Goal: Information Seeking & Learning: Find specific fact

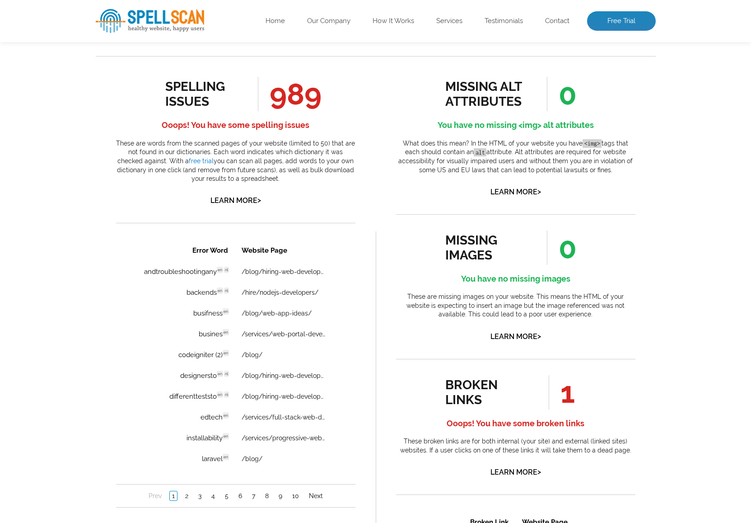
scroll to position [519, 0]
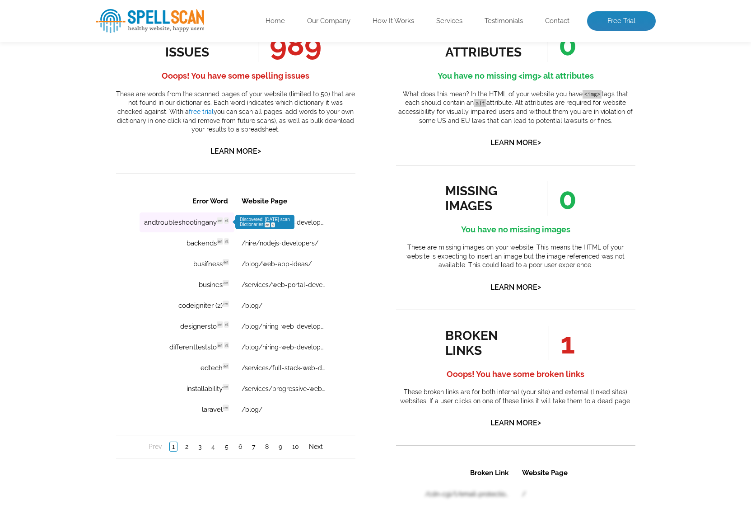
click at [206, 222] on td "andtroubleshootingany en nl Discovered: [DATE] scan Dictionaries: en nl" at bounding box center [186, 222] width 95 height 20
click at [294, 221] on link "/blog/hiring-web-developer/" at bounding box center [283, 222] width 84 height 7
drag, startPoint x: 136, startPoint y: 222, endPoint x: 215, endPoint y: 222, distance: 79.0
click at [215, 222] on div "Error Word Website Page andtroubleshootingany en nl Discovered: [DATE] scan Dic…" at bounding box center [235, 324] width 239 height 268
copy div "Error Word Website Page andtroubleshootingany"
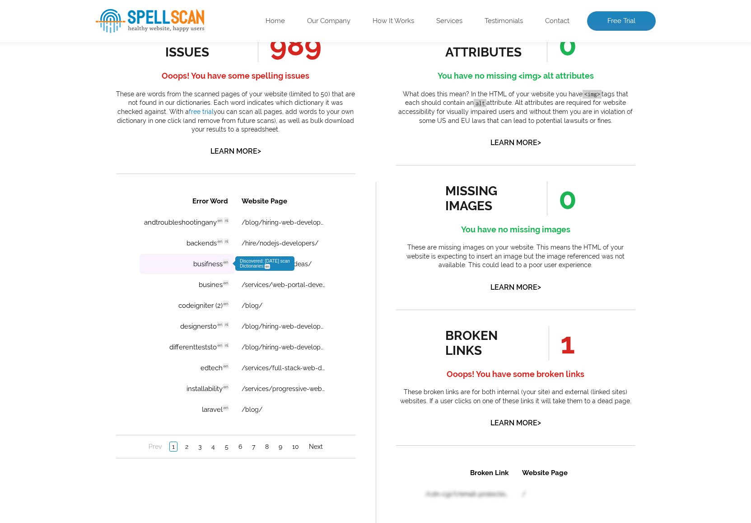
click at [145, 262] on td "busifness en Discovered: [DATE] scan Dictionaries: en" at bounding box center [186, 264] width 95 height 20
click at [279, 264] on link "/blog/web-app-ideas/" at bounding box center [276, 263] width 70 height 7
drag, startPoint x: 189, startPoint y: 264, endPoint x: 222, endPoint y: 267, distance: 33.1
click at [222, 267] on td "busifness en Discovered: [DATE] scan Dictionaries: en" at bounding box center [186, 264] width 95 height 20
copy td "busifness"
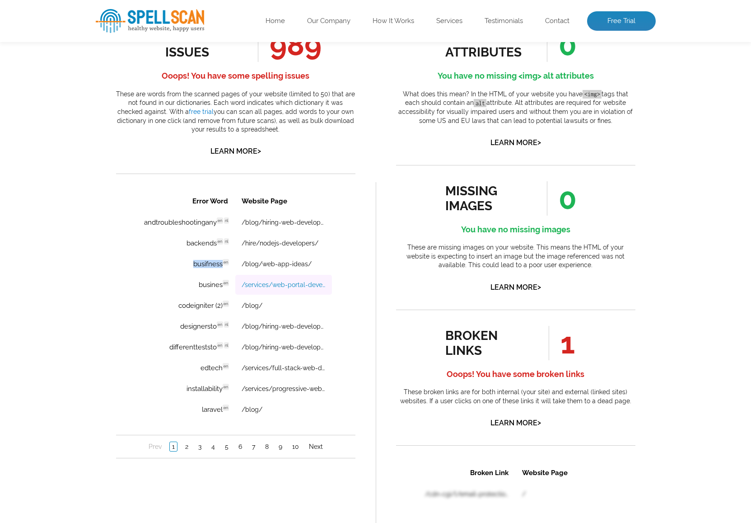
click at [273, 284] on link "/services/web-portal-development/" at bounding box center [283, 284] width 84 height 7
copy td "busifness"
drag, startPoint x: 200, startPoint y: 284, endPoint x: 223, endPoint y: 285, distance: 23.0
click at [223, 285] on td "busines en Discovered: [DATE] scan Dictionaries: en" at bounding box center [186, 285] width 95 height 20
copy td "busines"
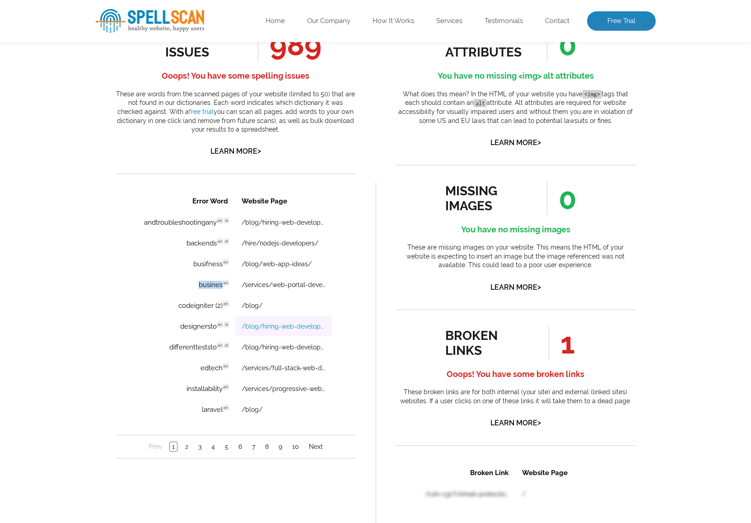
click at [260, 324] on link "/blog/hiring-web-developer/" at bounding box center [283, 326] width 84 height 7
drag, startPoint x: 175, startPoint y: 327, endPoint x: 215, endPoint y: 327, distance: 40.7
click at [215, 327] on td "designersto en nl Discovered: [DATE] scan Dictionaries: en nl" at bounding box center [186, 326] width 95 height 20
copy td "designersto"
click at [257, 326] on link "/blog/hiring-web-developer/" at bounding box center [283, 326] width 84 height 7
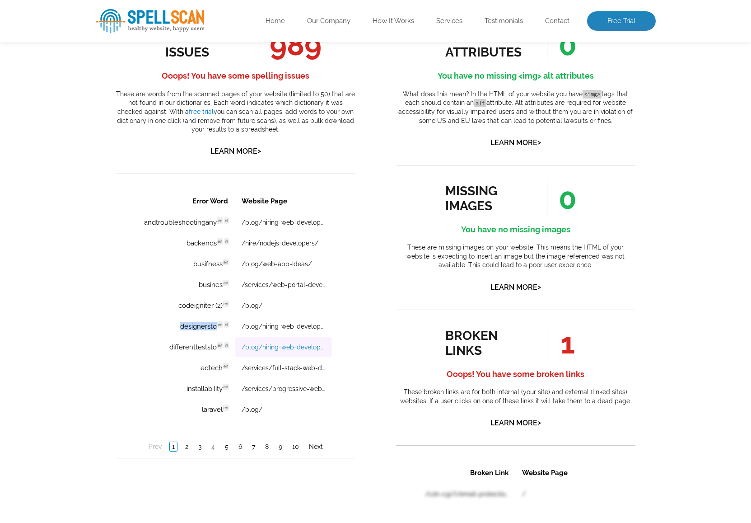
click at [278, 347] on link "/blog/hiring-web-developer/" at bounding box center [283, 346] width 84 height 7
drag, startPoint x: 168, startPoint y: 348, endPoint x: 216, endPoint y: 350, distance: 48.8
click at [216, 350] on td "differentteststo en nl Discovered: [DATE] scan Dictionaries: en nl" at bounding box center [186, 347] width 95 height 20
copy td "differentteststo"
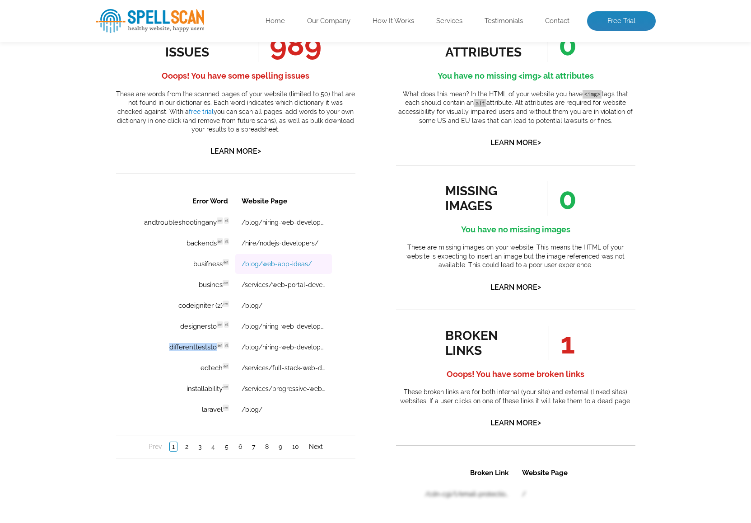
click at [267, 265] on link "/blog/web-app-ideas/" at bounding box center [276, 263] width 70 height 7
drag, startPoint x: 193, startPoint y: 264, endPoint x: 222, endPoint y: 264, distance: 28.5
click at [222, 264] on td "busifness en Discovered: [DATE] scan Dictionaries: en" at bounding box center [186, 264] width 95 height 20
copy td "busifness"
